Goal: Task Accomplishment & Management: Manage account settings

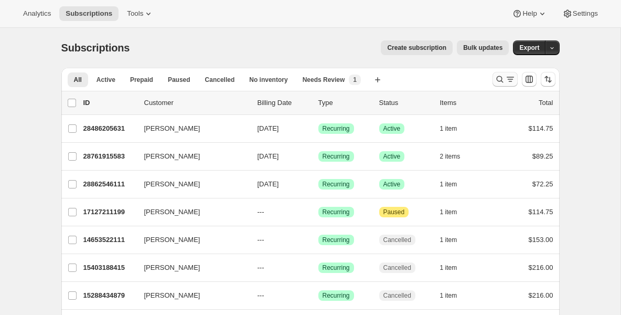
click at [500, 79] on icon "Search and filter results" at bounding box center [500, 79] width 10 height 10
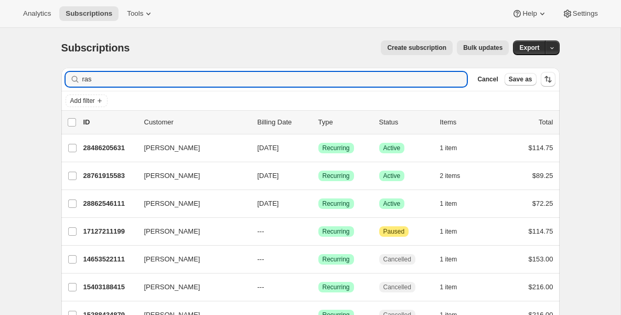
drag, startPoint x: 355, startPoint y: 81, endPoint x: -50, endPoint y: 64, distance: 405.5
click at [0, 64] on html "Analytics Subscriptions Tools Help Settings Skip to content Subscriptions. This…" at bounding box center [310, 157] width 621 height 315
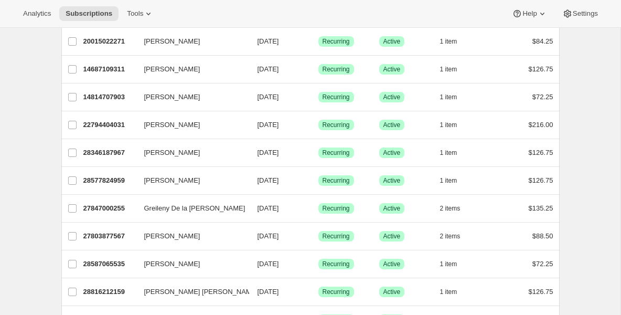
scroll to position [147, 0]
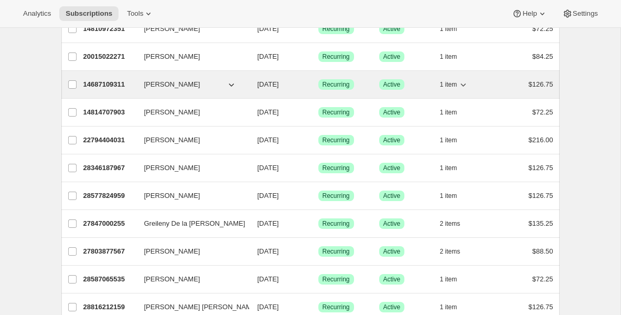
click at [128, 89] on p "14687109311" at bounding box center [109, 84] width 52 height 10
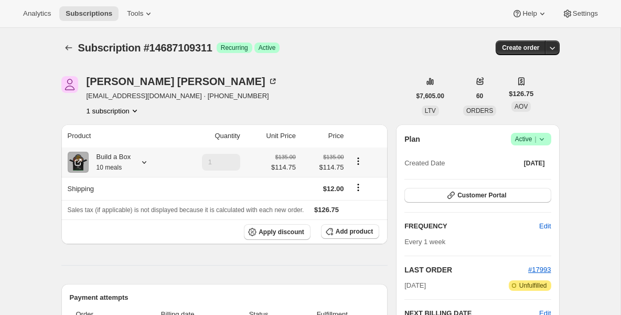
click at [115, 154] on div "Build a Box 10 meals" at bounding box center [110, 162] width 43 height 21
click at [107, 15] on span "Subscriptions" at bounding box center [89, 13] width 47 height 8
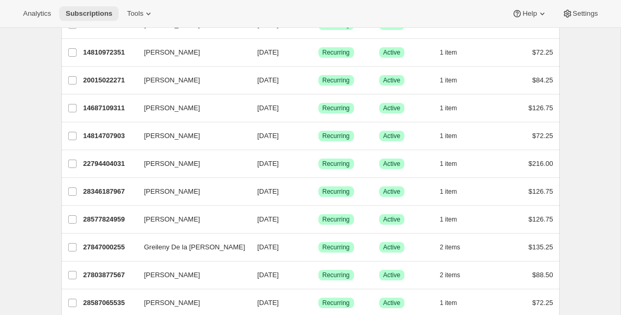
scroll to position [105, 0]
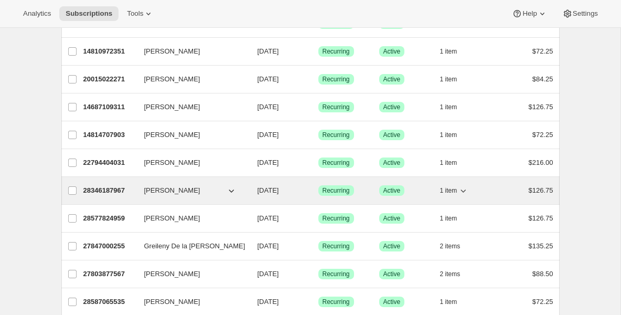
click at [100, 188] on p "28346187967" at bounding box center [109, 190] width 52 height 10
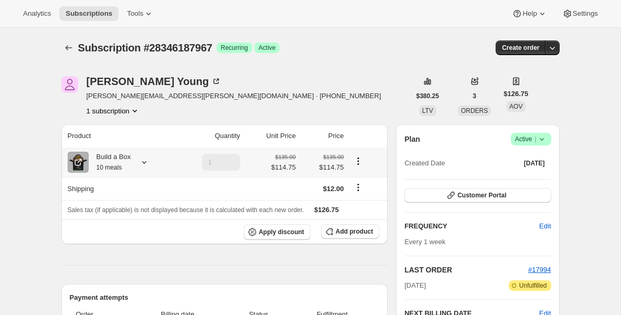
click at [106, 165] on small "10 meals" at bounding box center [110, 167] width 26 height 7
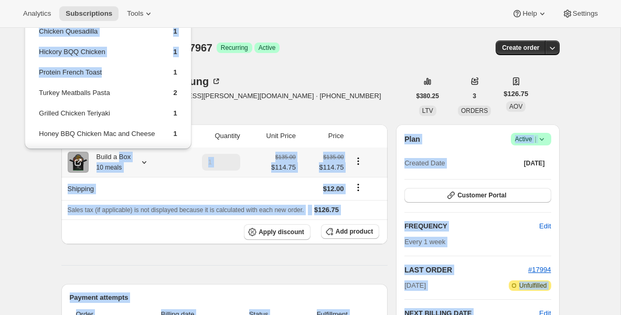
scroll to position [69, 0]
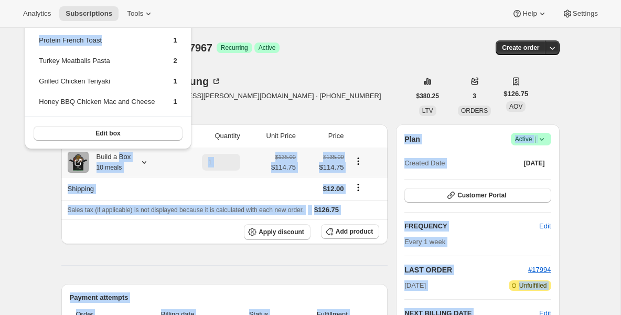
drag, startPoint x: 119, startPoint y: 113, endPoint x: 119, endPoint y: 152, distance: 38.8
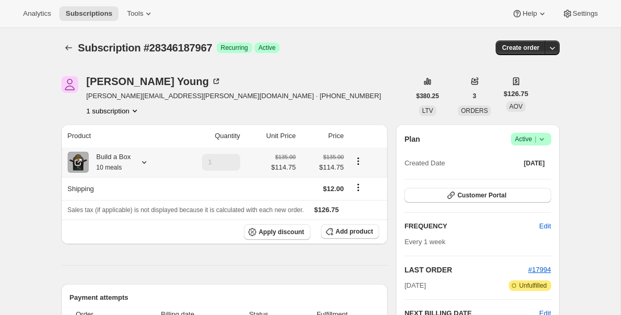
click at [110, 150] on th "Build a Box 10 meals" at bounding box center [117, 161] width 113 height 29
click at [115, 165] on small "10 meals" at bounding box center [110, 167] width 26 height 7
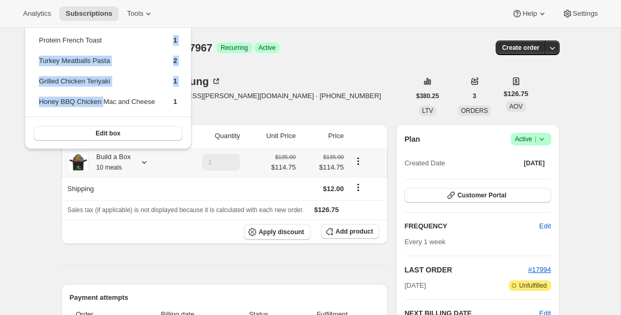
drag, startPoint x: 112, startPoint y: 107, endPoint x: 107, endPoint y: 103, distance: 6.4
click at [107, 103] on tbody "Steak Stir Fry 2 Chicken Sliders 1 Chicken Quesadilla 1 Hickory BQQ Chicken 1 P…" at bounding box center [107, 34] width 139 height 163
click at [113, 92] on td "Grilled Chicken Teriyaki" at bounding box center [96, 85] width 117 height 19
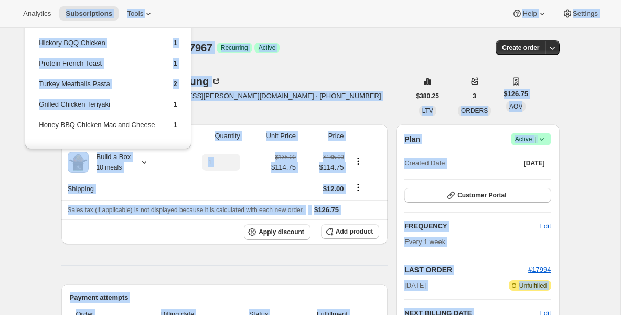
scroll to position [0, 0]
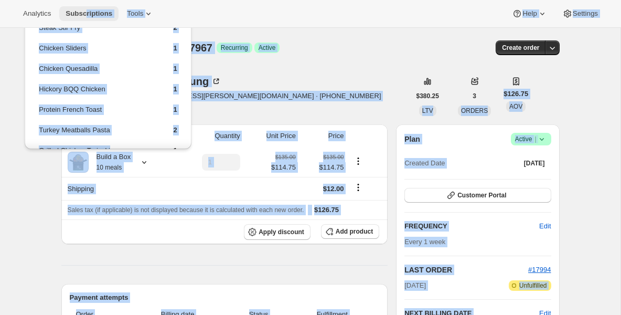
drag, startPoint x: 111, startPoint y: 90, endPoint x: 88, endPoint y: 10, distance: 83.7
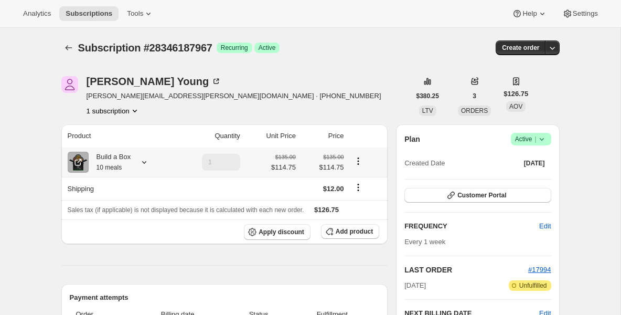
click at [101, 164] on small "10 meals" at bounding box center [110, 167] width 26 height 7
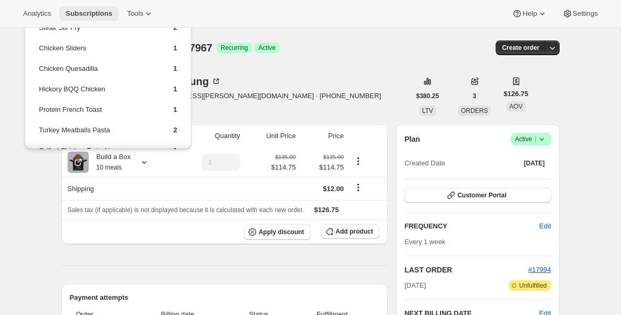
click at [76, 19] on button "Subscriptions" at bounding box center [88, 13] width 59 height 15
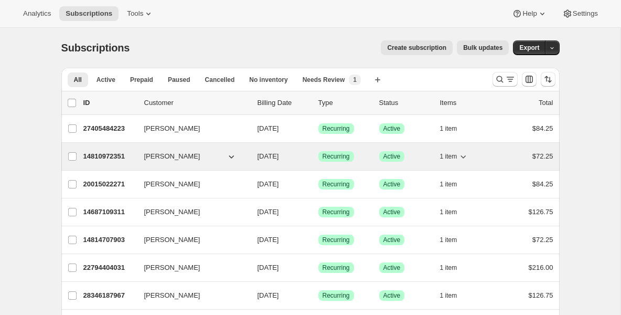
click at [114, 160] on p "14810972351" at bounding box center [109, 156] width 52 height 10
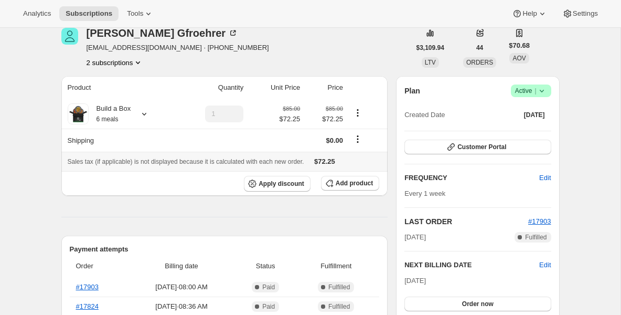
scroll to position [63, 0]
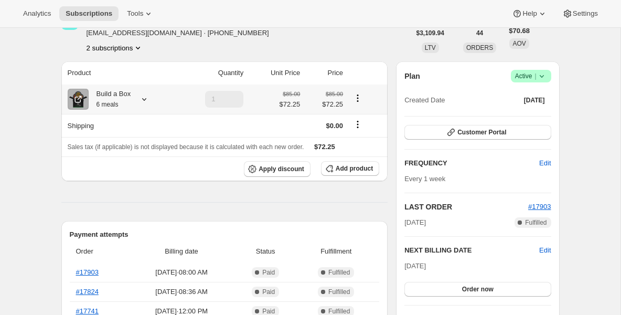
click at [118, 100] on div "Build a Box 6 meals" at bounding box center [110, 99] width 43 height 21
click at [97, 17] on span "Subscriptions" at bounding box center [89, 13] width 47 height 8
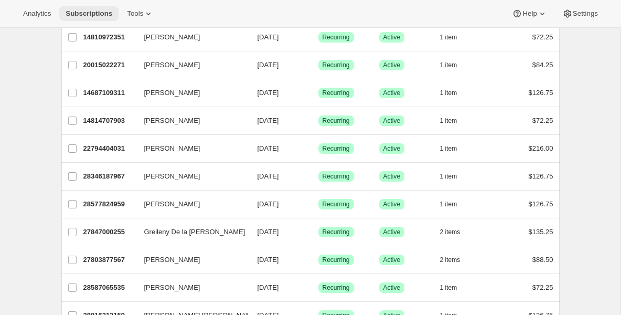
scroll to position [126, 0]
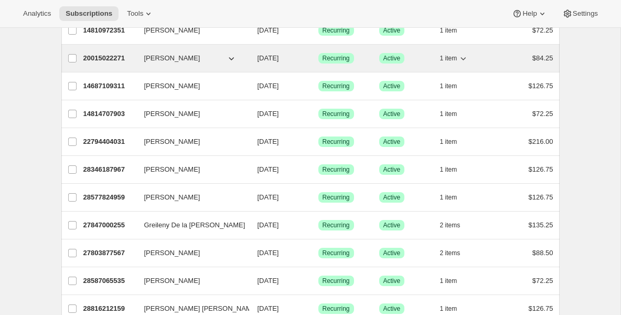
click at [101, 59] on p "20015022271" at bounding box center [109, 58] width 52 height 10
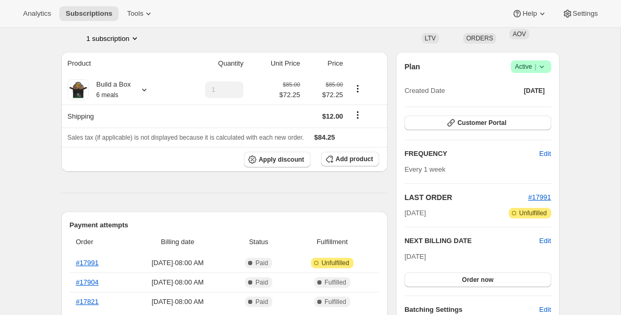
scroll to position [84, 0]
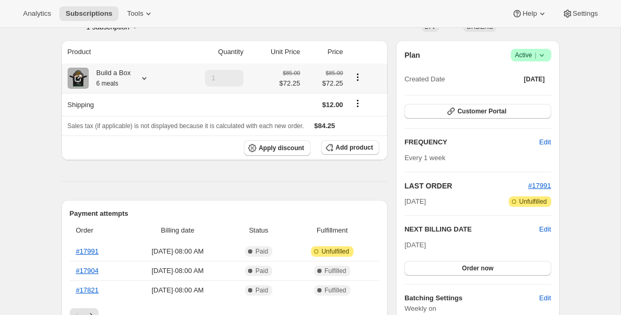
click at [109, 79] on div "Build a Box 6 meals" at bounding box center [110, 78] width 43 height 21
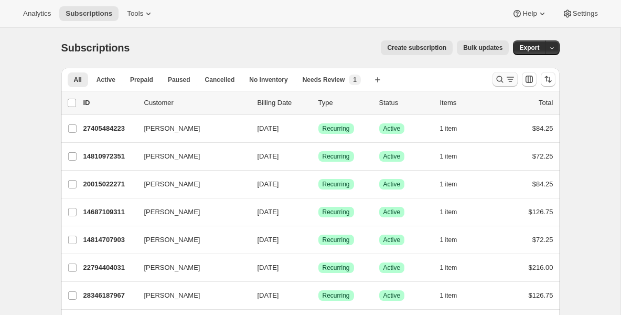
click at [502, 78] on icon "Search and filter results" at bounding box center [500, 79] width 10 height 10
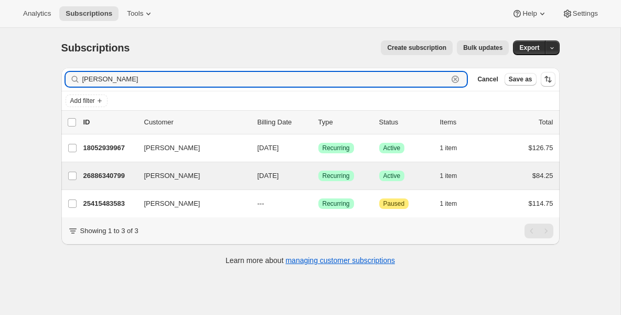
type input "[PERSON_NAME]"
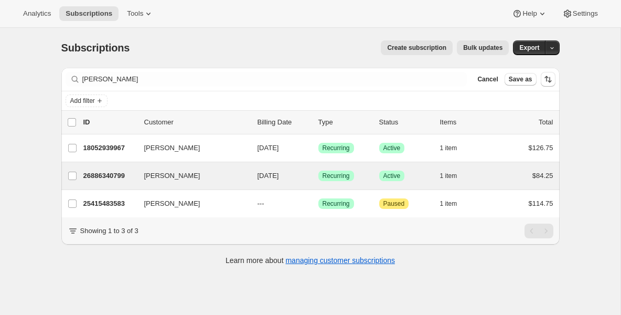
click at [119, 184] on div "[PERSON_NAME] 26886340799 [PERSON_NAME] [DATE] Success Recurring Success Active…" at bounding box center [310, 175] width 499 height 27
click at [107, 183] on div "26886340799 [PERSON_NAME] [DATE] Success Recurring Success Active 1 item $84.25" at bounding box center [318, 175] width 470 height 15
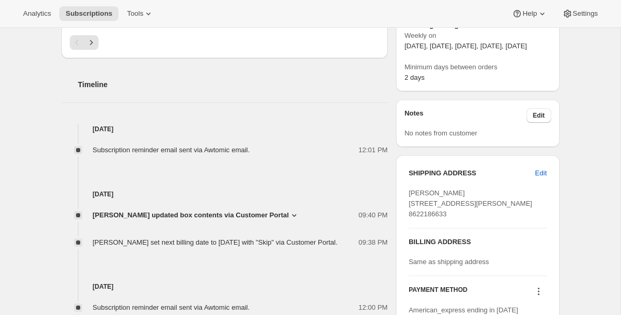
scroll to position [378, 0]
